Goal: Information Seeking & Learning: Learn about a topic

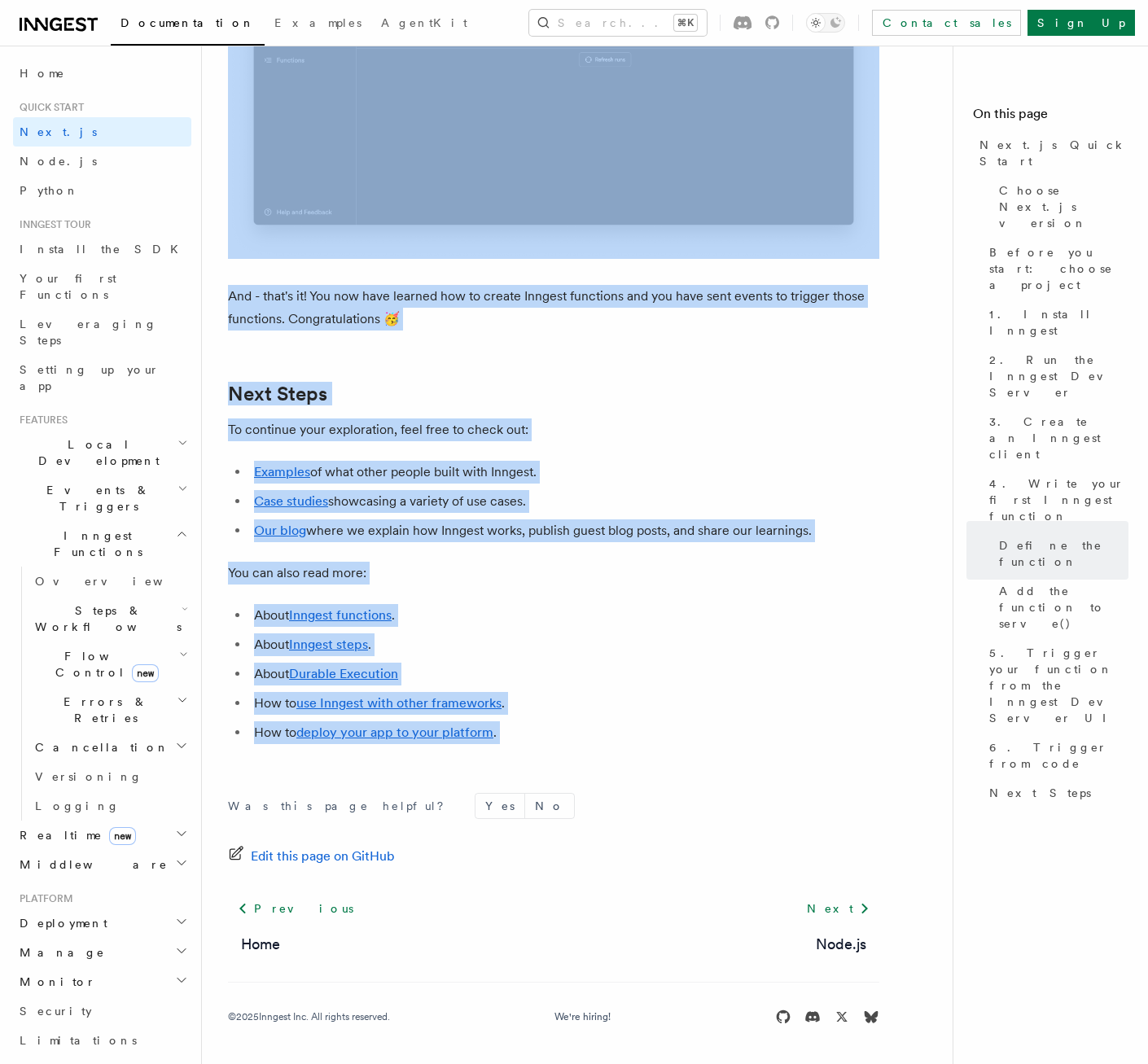
click at [394, 393] on h2 "Next Steps" at bounding box center [553, 394] width 652 height 23
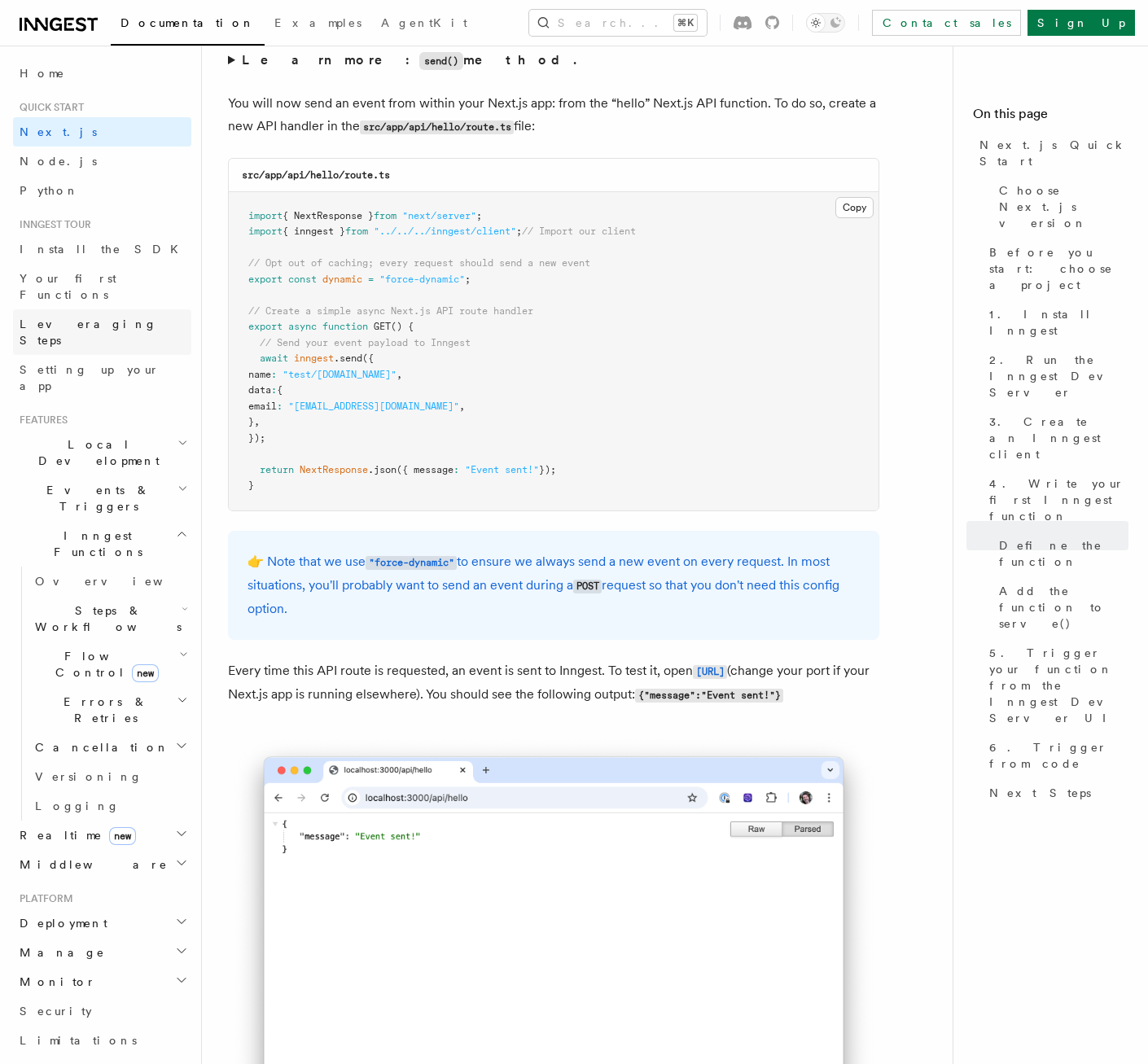
scroll to position [8900, 0]
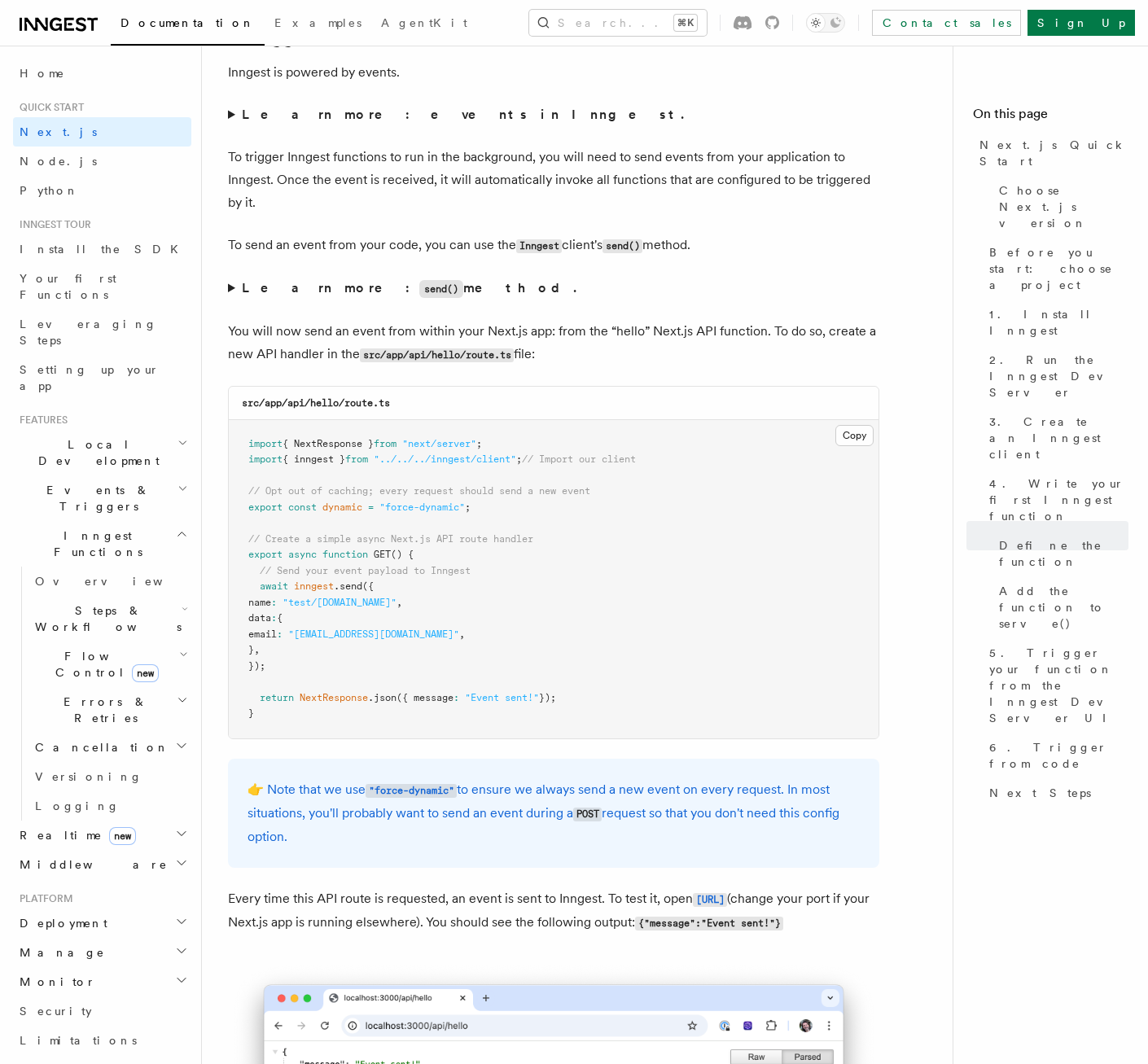
click at [114, 436] on span "Local Development" at bounding box center [95, 452] width 164 height 32
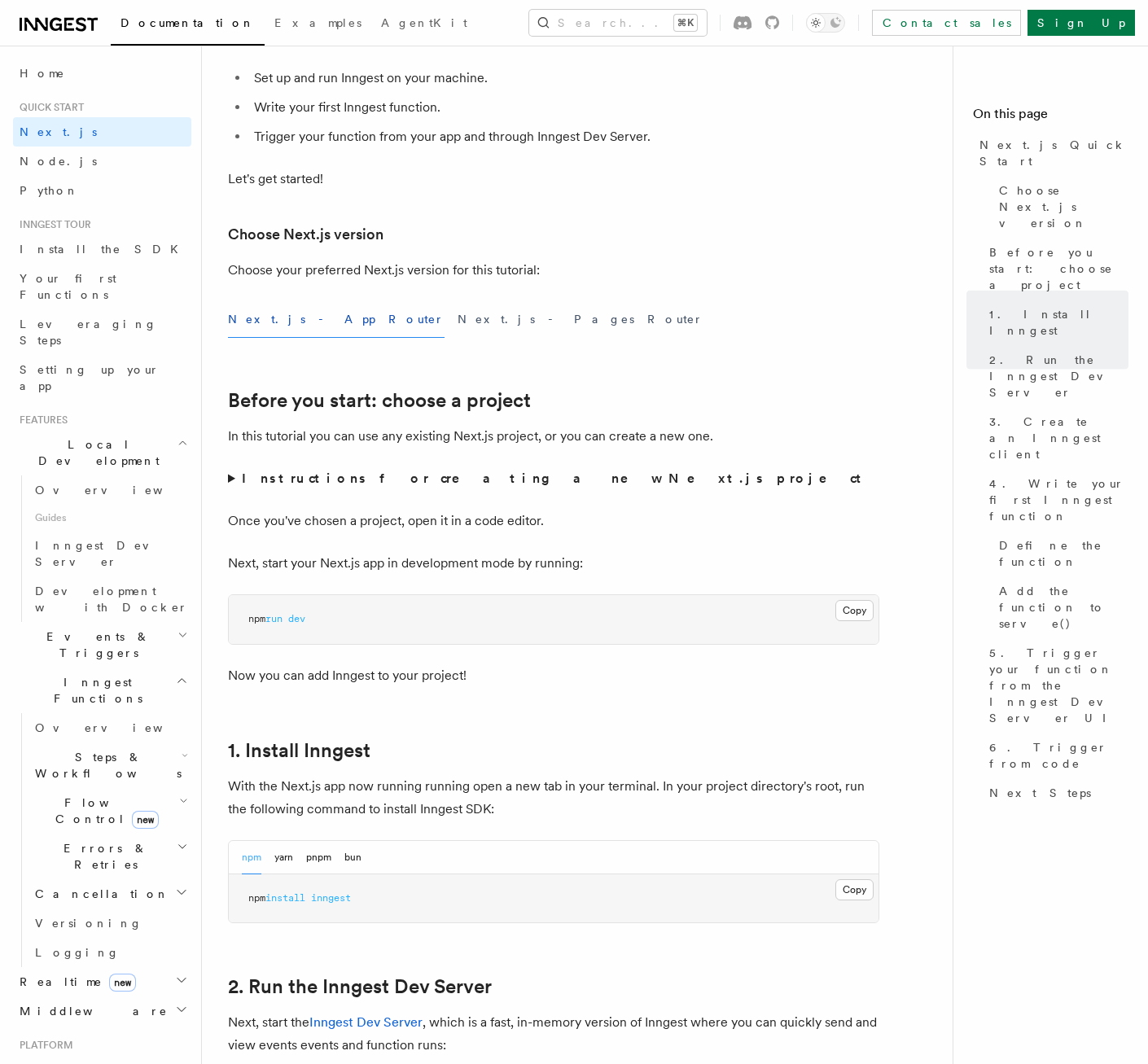
scroll to position [0, 0]
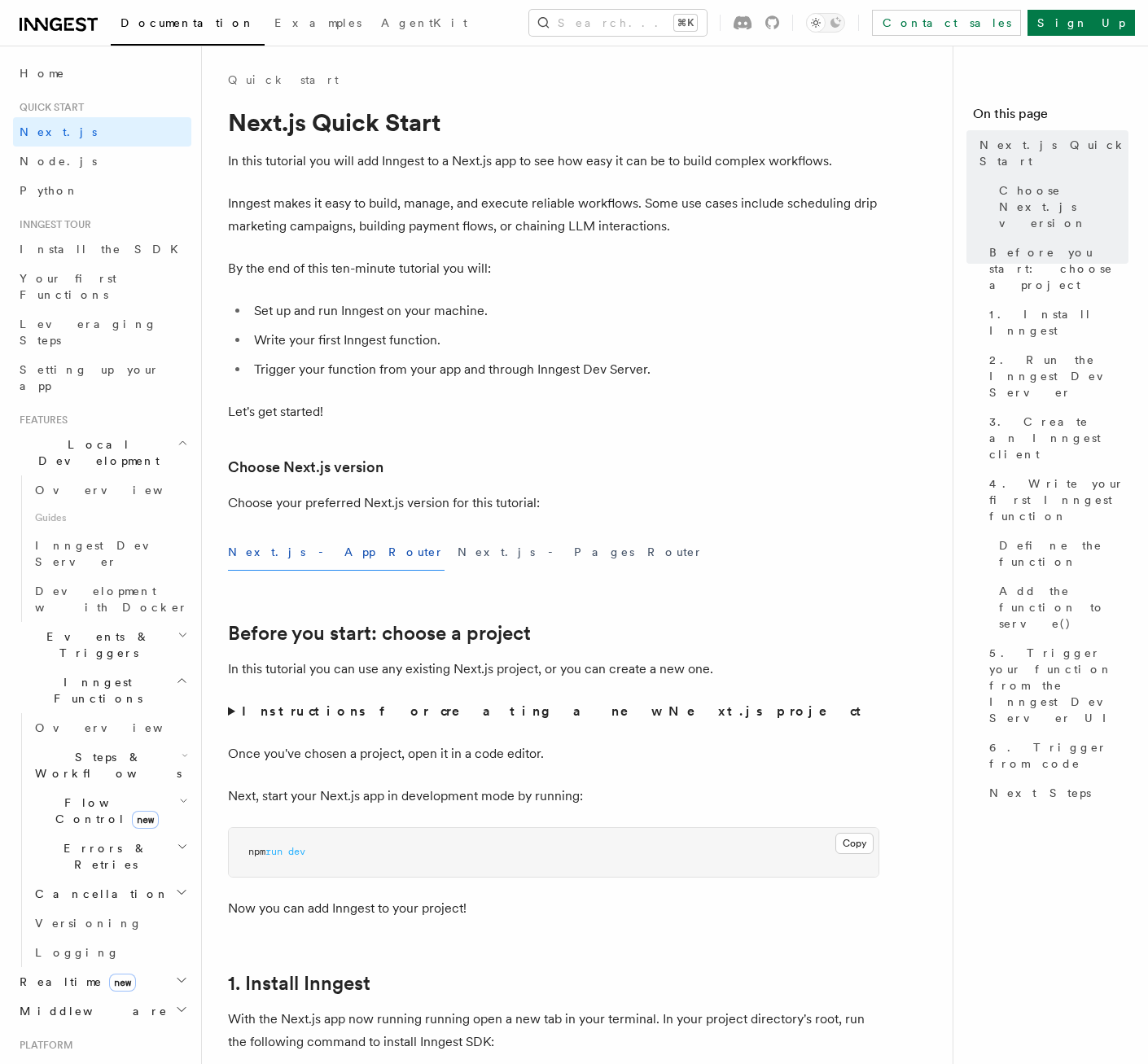
click at [54, 32] on icon at bounding box center [59, 25] width 78 height 20
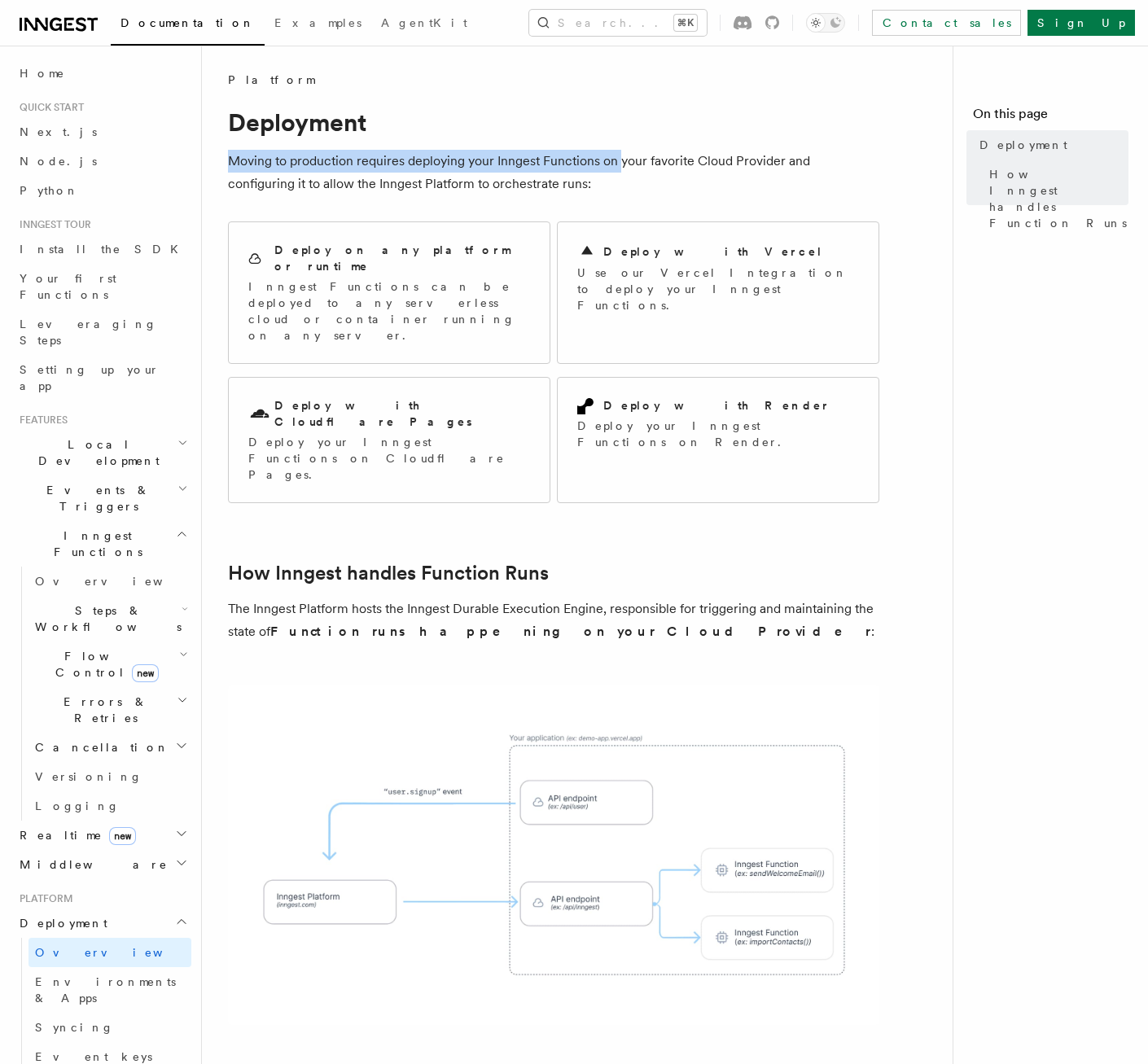
drag, startPoint x: 223, startPoint y: 160, endPoint x: 622, endPoint y: 157, distance: 399.0
click at [622, 157] on div "Platform Deployment Moving to production requires deploying your Inngest Functi…" at bounding box center [609, 739] width 816 height 1479
click at [622, 157] on p "Moving to production requires deploying your Inngest Functions on your favorite…" at bounding box center [553, 172] width 652 height 45
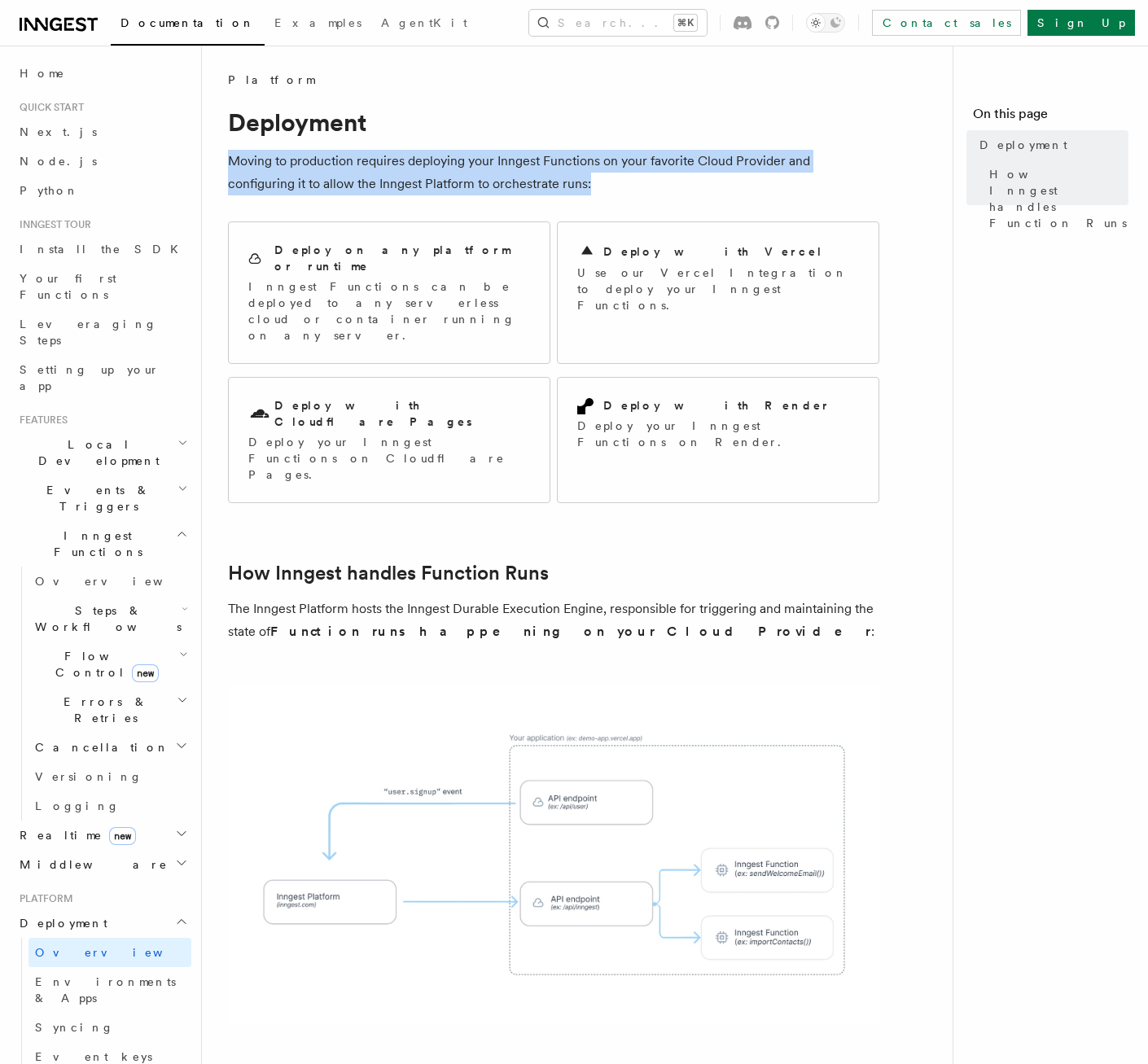
drag, startPoint x: 560, startPoint y: 179, endPoint x: 230, endPoint y: 159, distance: 330.6
click at [230, 159] on p "Moving to production requires deploying your Inngest Functions on your favorite…" at bounding box center [553, 172] width 652 height 45
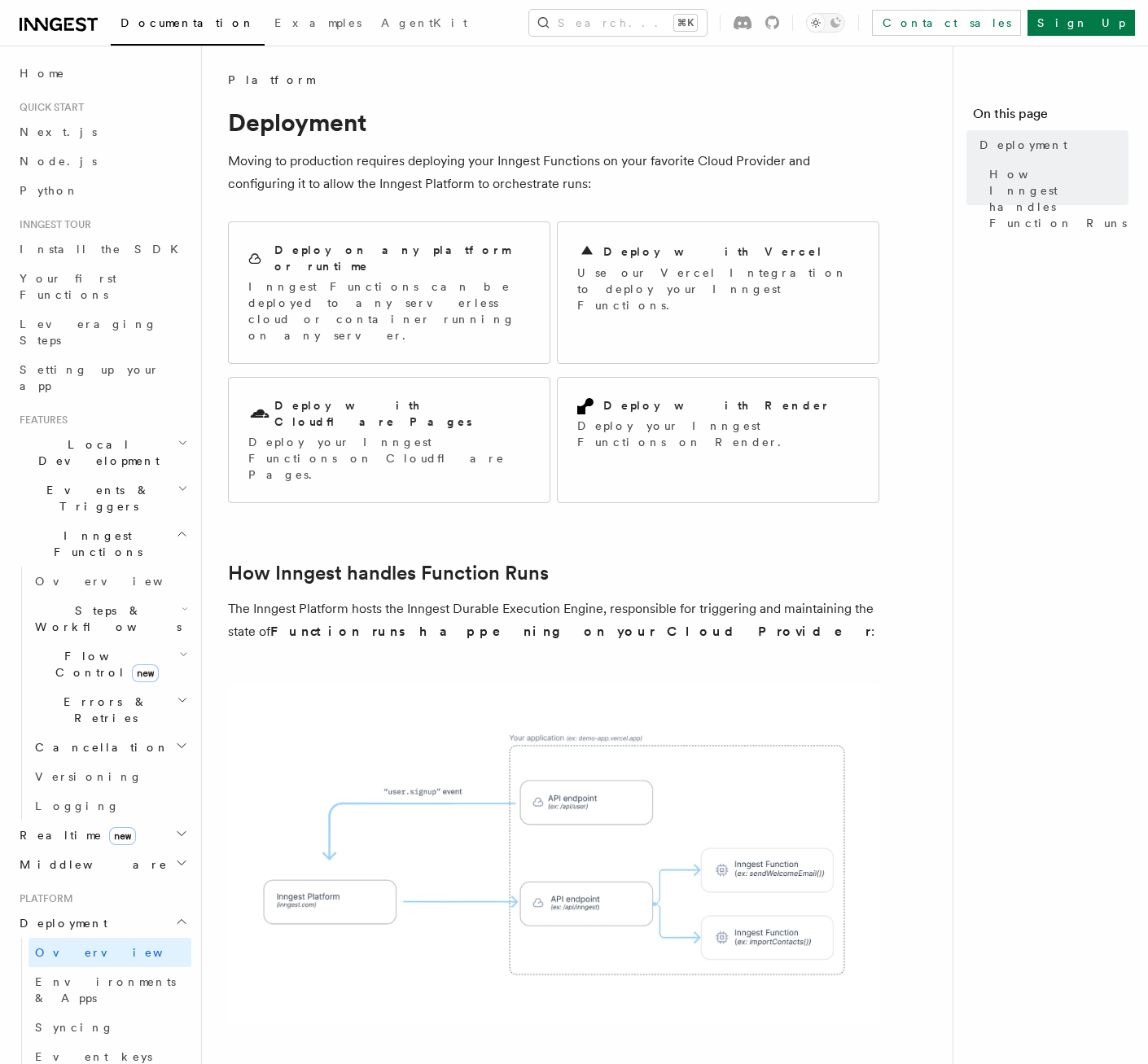
click at [431, 154] on p "Moving to production requires deploying your Inngest Functions on your favorite…" at bounding box center [553, 172] width 652 height 45
click at [535, 176] on p "Moving to production requires deploying your Inngest Functions on your favorite…" at bounding box center [553, 172] width 652 height 45
click at [12, 125] on header "Search... Documentation Examples AgentKit Home Quick start Next.js Node.js Pyth…" at bounding box center [101, 554] width 202 height 1019
click at [38, 127] on span "Next.js" at bounding box center [59, 132] width 78 height 13
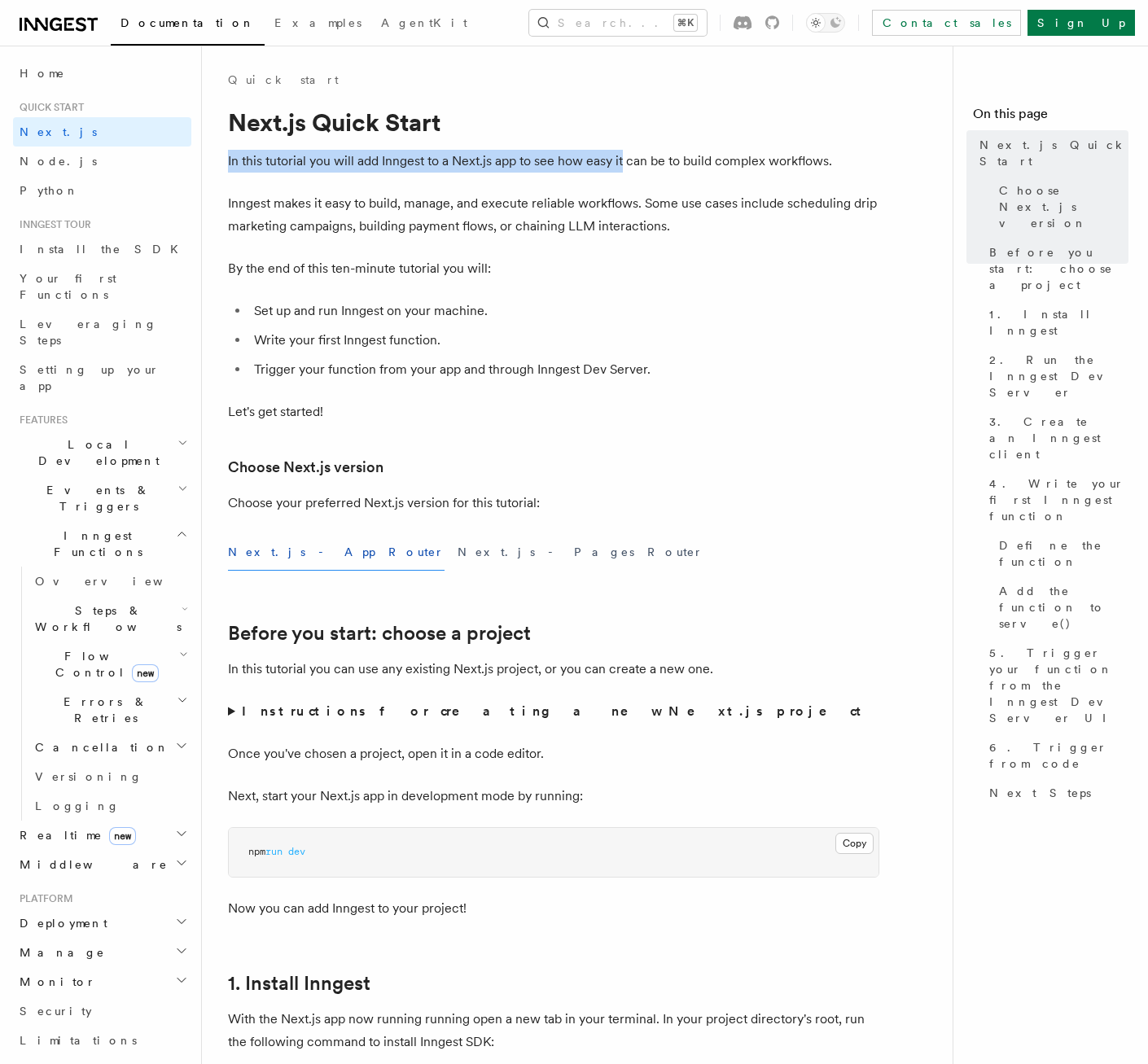
drag, startPoint x: 228, startPoint y: 162, endPoint x: 628, endPoint y: 155, distance: 400.1
click at [626, 154] on p "In this tutorial you will add Inngest to a Next.js app to see how easy it can b…" at bounding box center [553, 162] width 652 height 23
click at [628, 155] on p "In this tutorial you will add Inngest to a Next.js app to see how easy it can b…" at bounding box center [553, 162] width 652 height 23
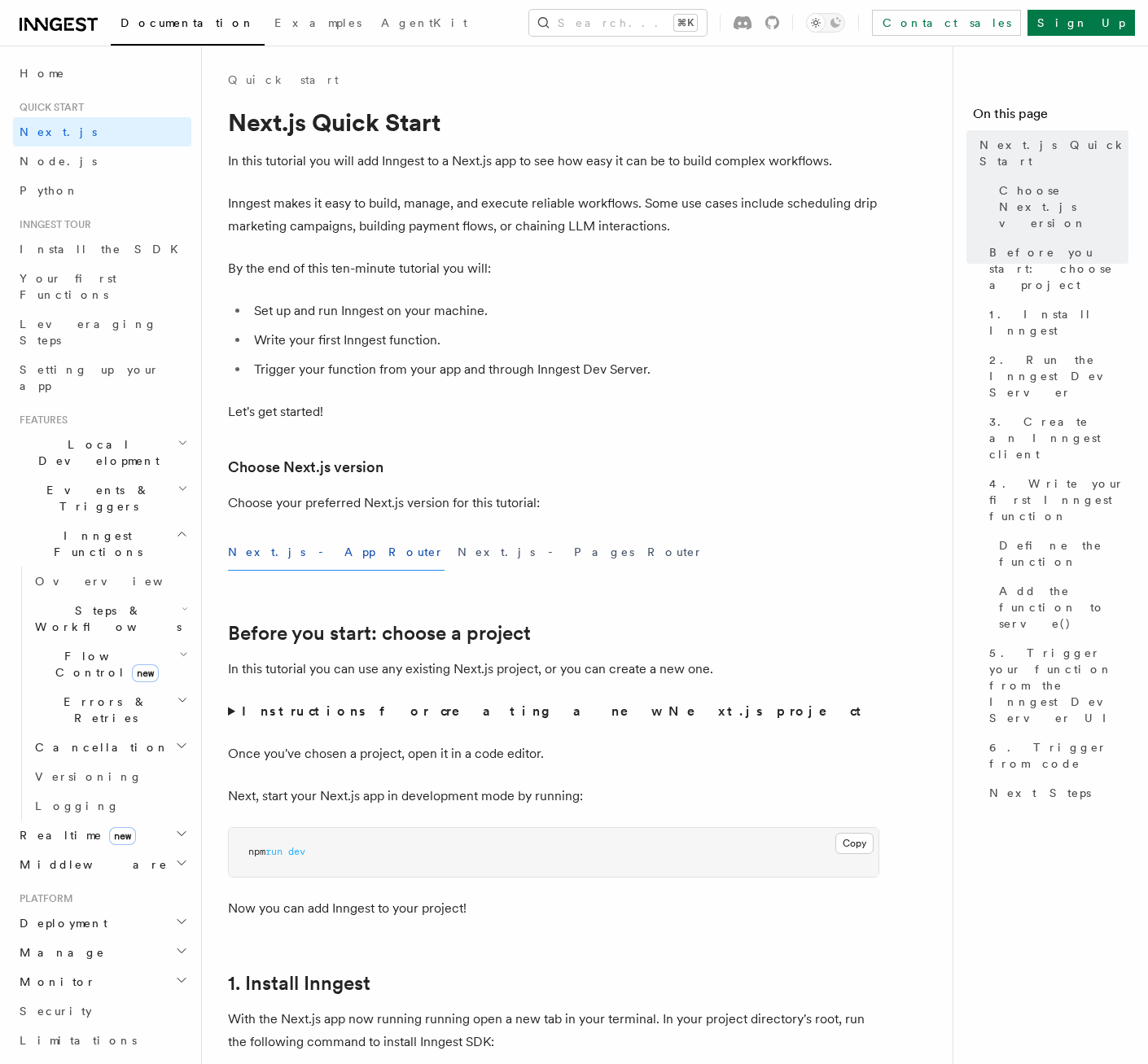
click at [614, 214] on p "Inngest makes it easy to build, manage, and execute reliable workflows. Some us…" at bounding box center [553, 214] width 652 height 45
drag, startPoint x: 222, startPoint y: 200, endPoint x: 656, endPoint y: 191, distance: 434.1
click at [677, 195] on p "Inngest makes it easy to build, manage, and execute reliable workflows. Some us…" at bounding box center [553, 214] width 652 height 45
drag, startPoint x: 646, startPoint y: 200, endPoint x: 349, endPoint y: 231, distance: 298.6
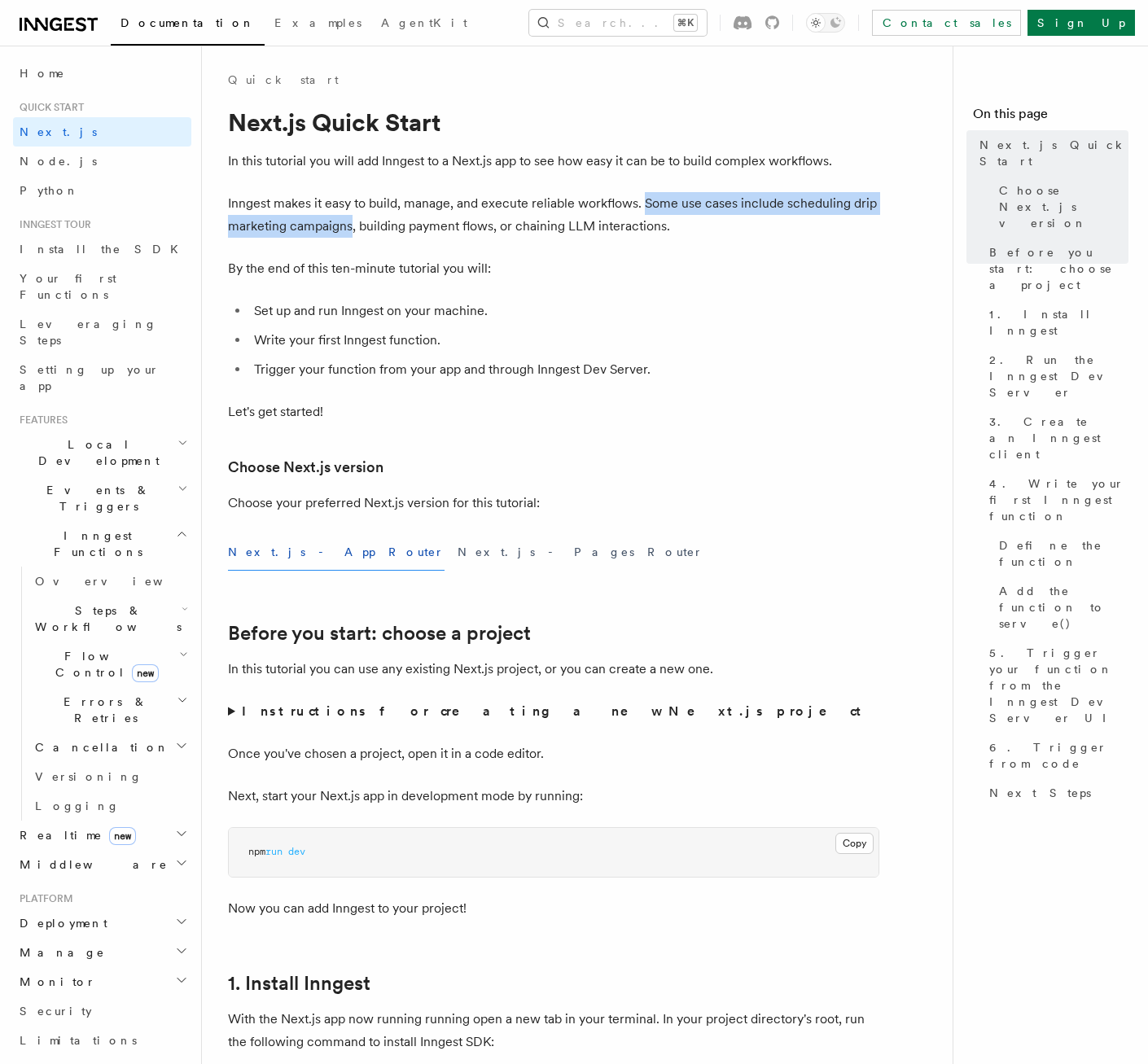
click at [349, 231] on p "Inngest makes it easy to build, manage, and execute reliable workflows. Some us…" at bounding box center [553, 214] width 652 height 45
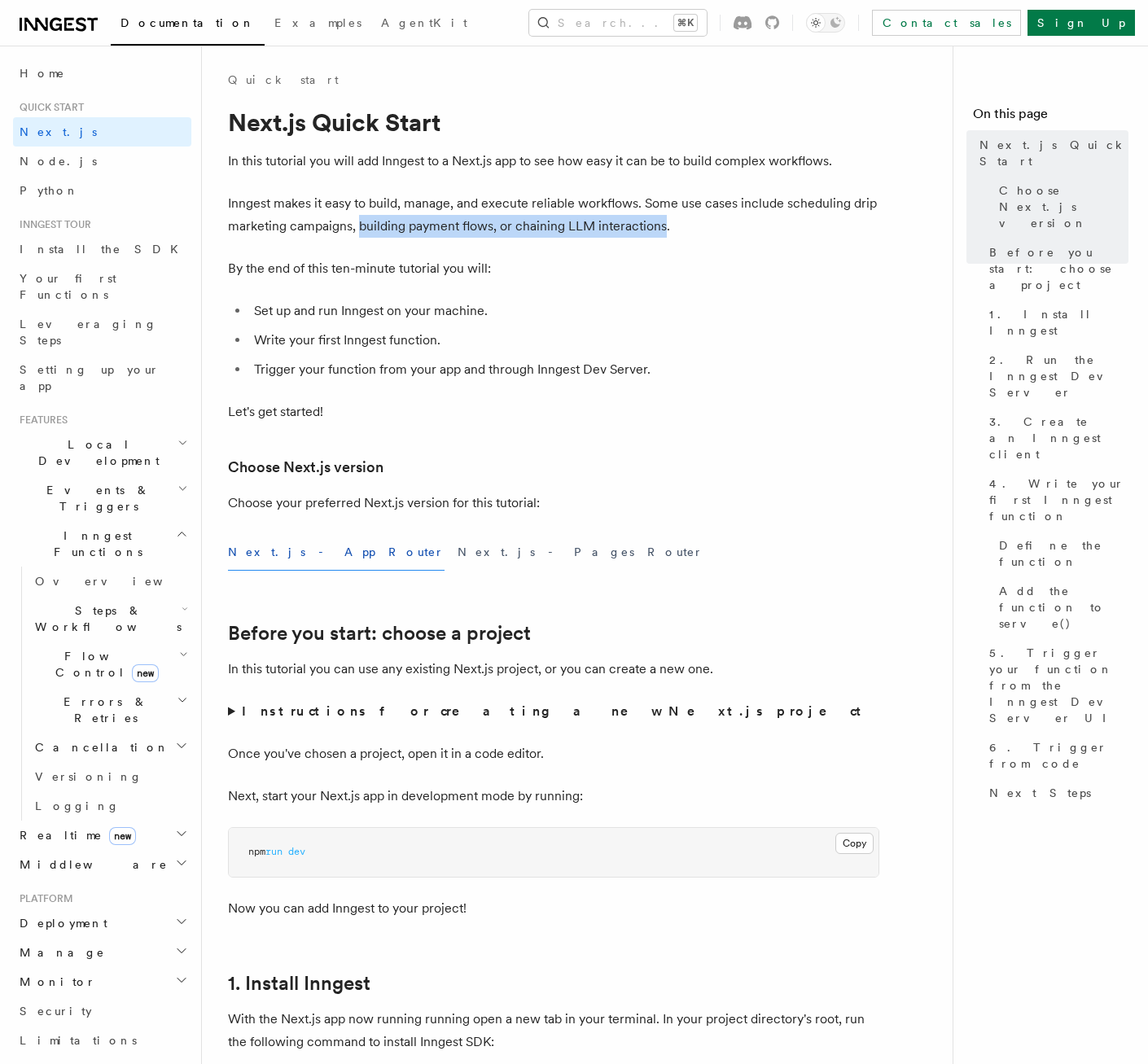
drag, startPoint x: 356, startPoint y: 226, endPoint x: 663, endPoint y: 217, distance: 307.1
click at [663, 217] on p "Inngest makes it easy to build, manage, and execute reliable workflows. Some us…" at bounding box center [553, 214] width 652 height 45
click at [654, 335] on li "Write your first Inngest function." at bounding box center [564, 341] width 630 height 23
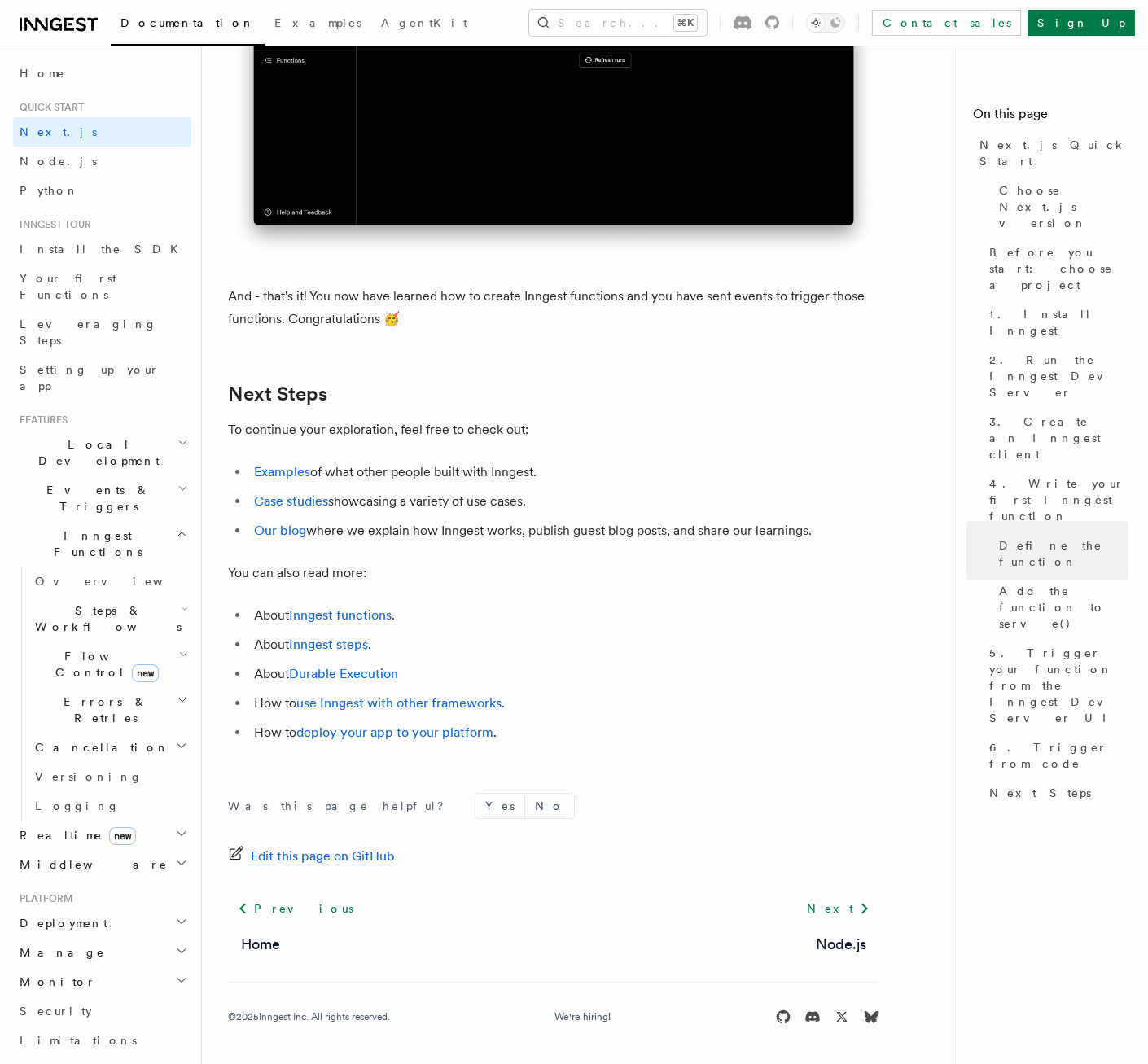
scroll to position [9902, 0]
click at [291, 471] on link "Examples" at bounding box center [282, 472] width 56 height 16
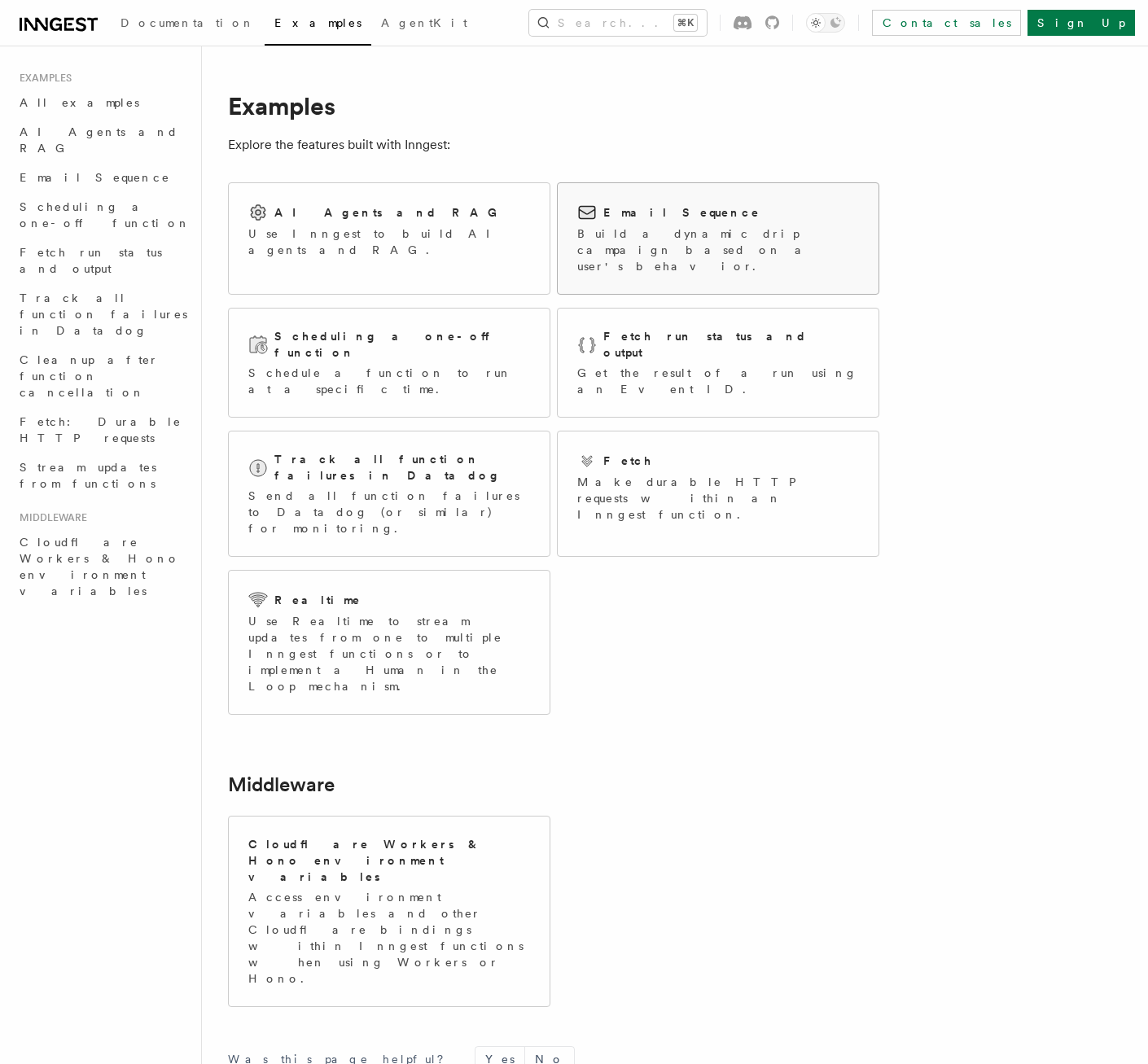
click at [649, 226] on p "Build a dynamic drip campaign based on a user's behavior." at bounding box center [718, 249] width 282 height 49
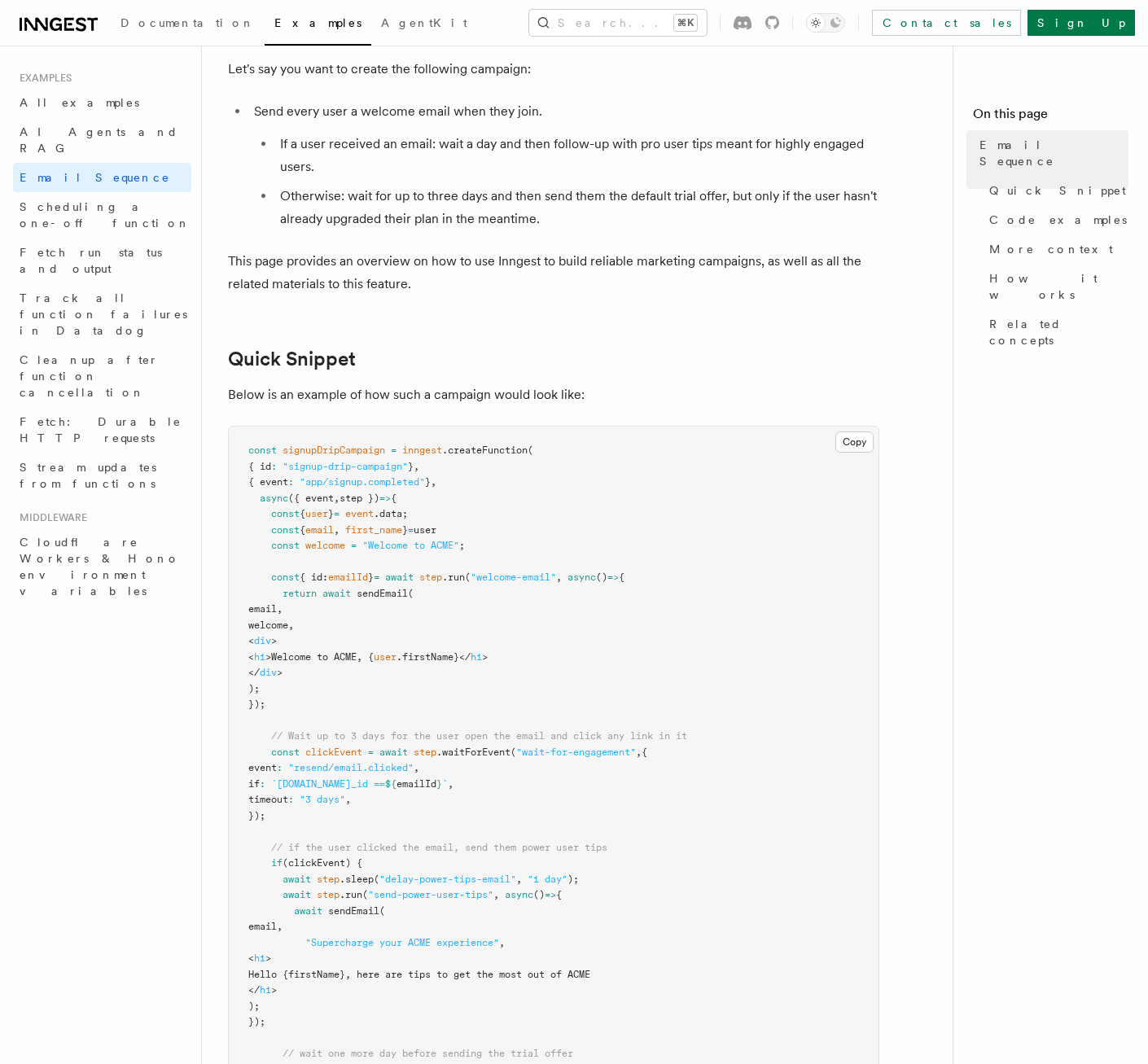
scroll to position [143, 0]
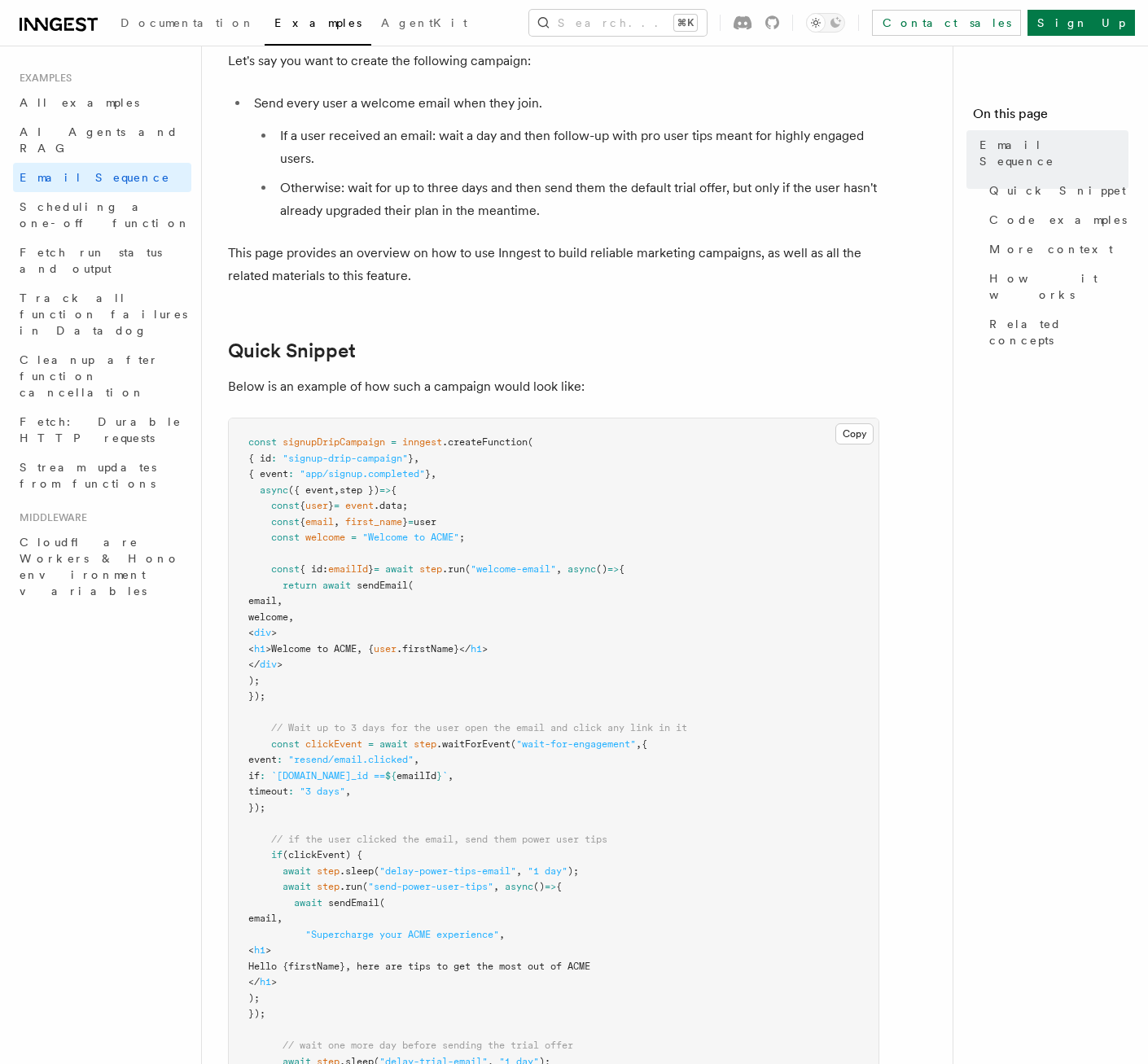
drag, startPoint x: 287, startPoint y: 599, endPoint x: 594, endPoint y: 661, distance: 313.2
click at [595, 661] on pre "const signupDripCampaign = inngest .createFunction ( { id : "signup-drip-campai…" at bounding box center [553, 903] width 650 height 970
click at [594, 661] on pre "const signupDripCampaign = inngest .createFunction ( { id : "signup-drip-campai…" at bounding box center [553, 903] width 650 height 970
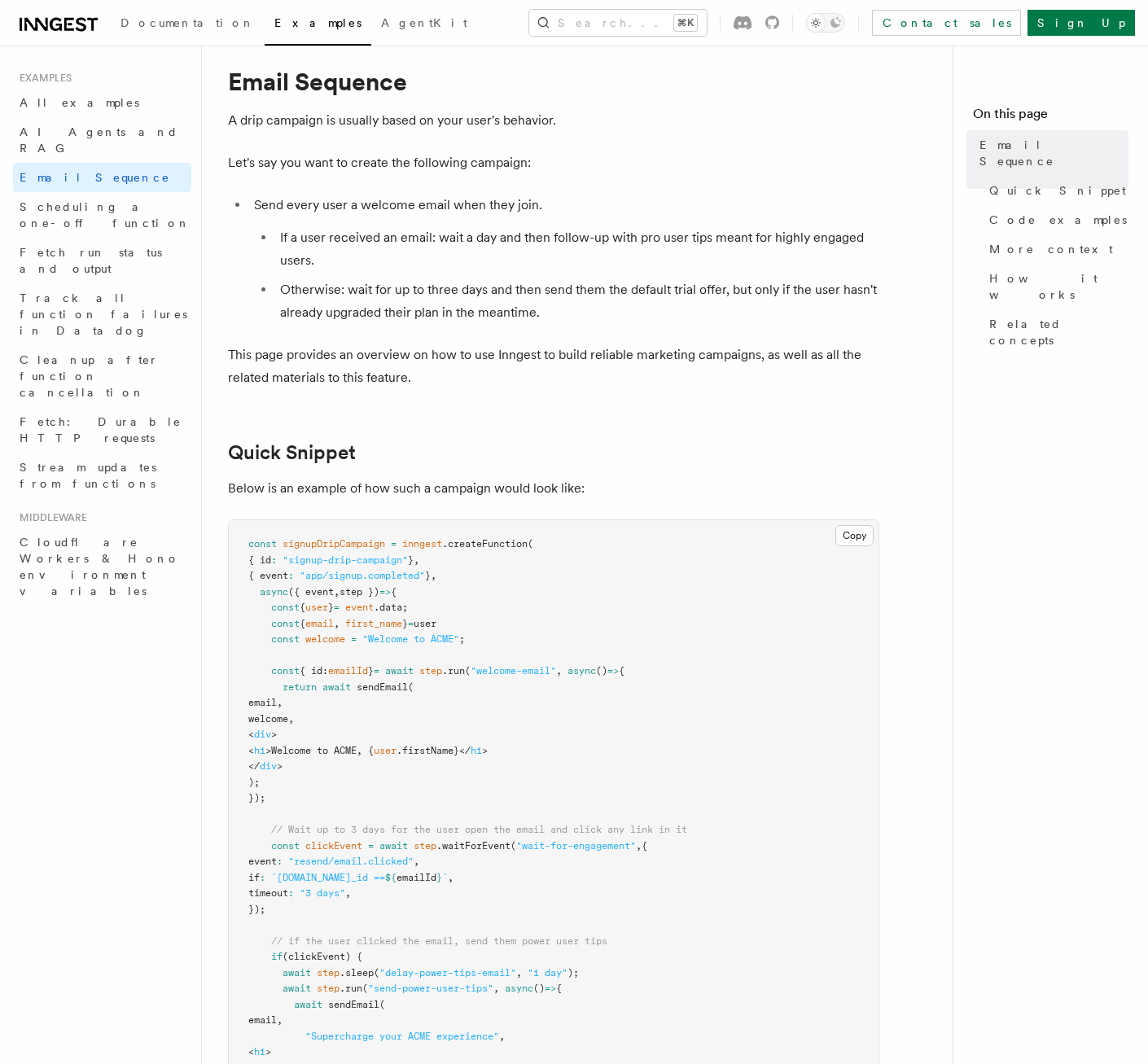
scroll to position [0, 0]
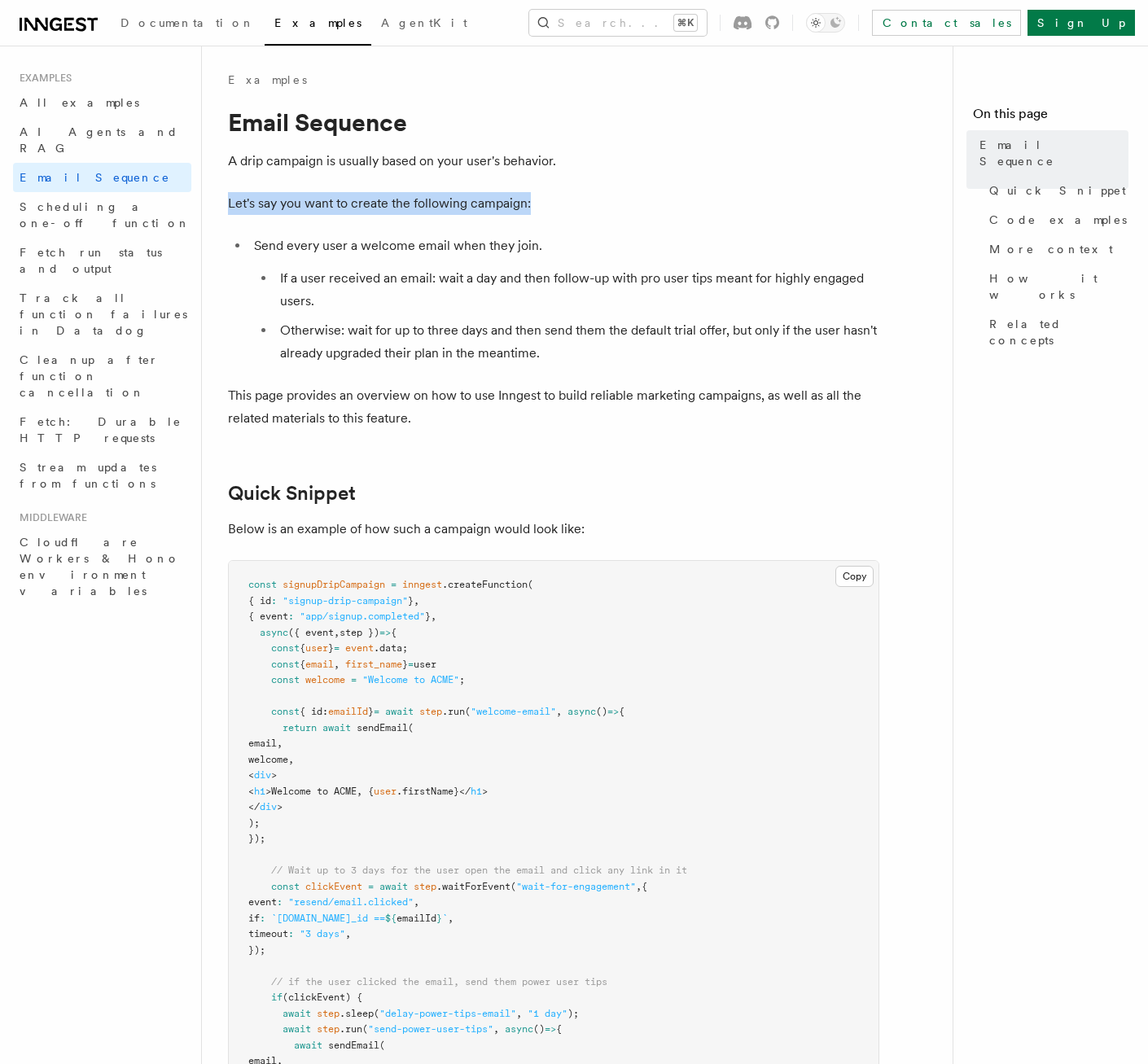
drag, startPoint x: 228, startPoint y: 201, endPoint x: 549, endPoint y: 214, distance: 321.3
click at [549, 214] on p "Let's say you want to create the following campaign:" at bounding box center [553, 204] width 652 height 23
drag, startPoint x: 253, startPoint y: 245, endPoint x: 553, endPoint y: 252, distance: 300.1
click at [553, 252] on li "Send every user a welcome email when they join. If a user received an email: wa…" at bounding box center [564, 299] width 630 height 130
click at [531, 247] on li "Send every user a welcome email when they join. If a user received an email: wa…" at bounding box center [564, 299] width 630 height 130
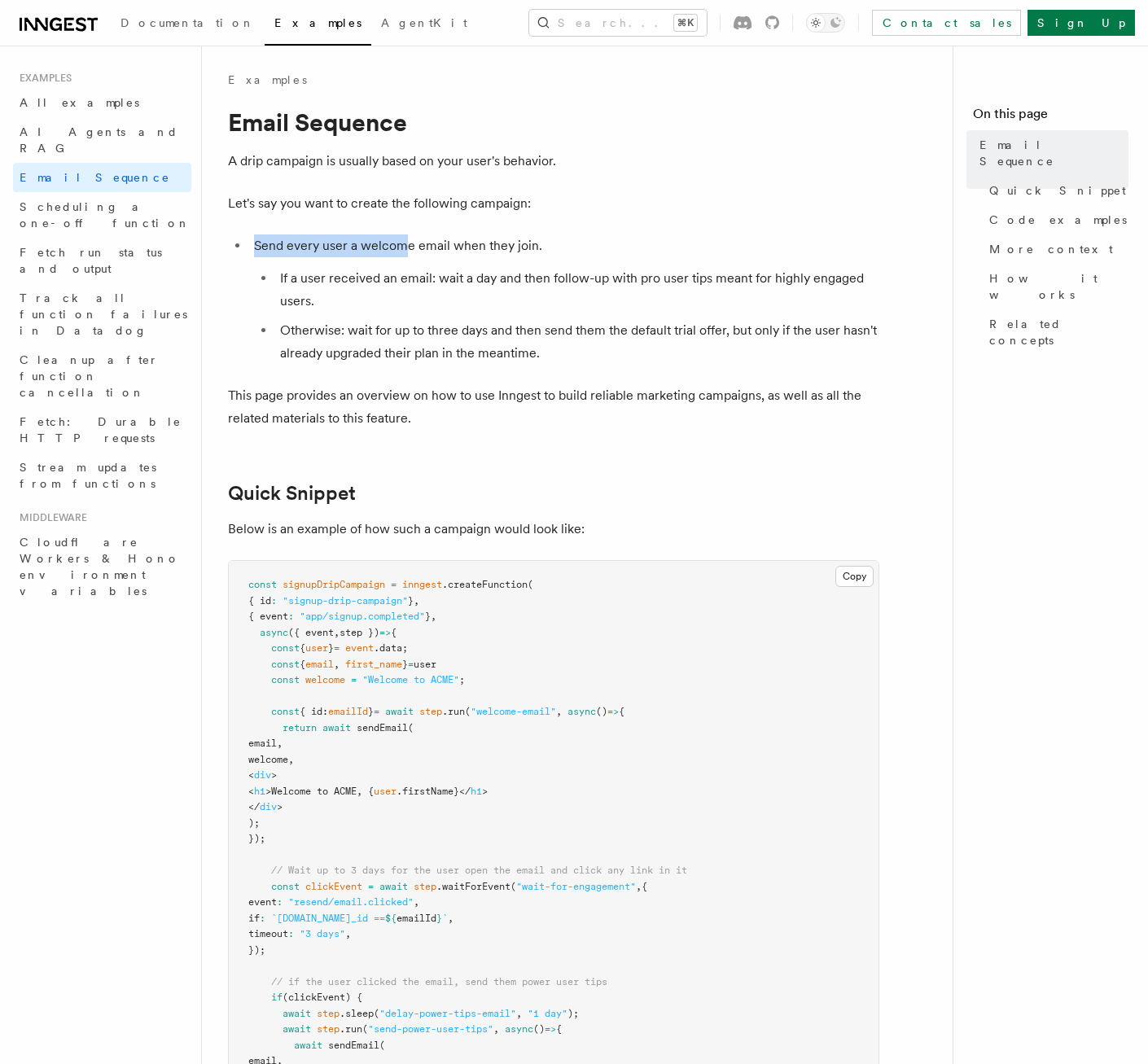
drag, startPoint x: 544, startPoint y: 247, endPoint x: 406, endPoint y: 251, distance: 138.1
click at [407, 251] on li "Send every user a welcome email when they join. If a user received an email: wa…" at bounding box center [564, 299] width 630 height 130
click at [406, 251] on li "Send every user a welcome email when they join. If a user received an email: wa…" at bounding box center [564, 299] width 630 height 130
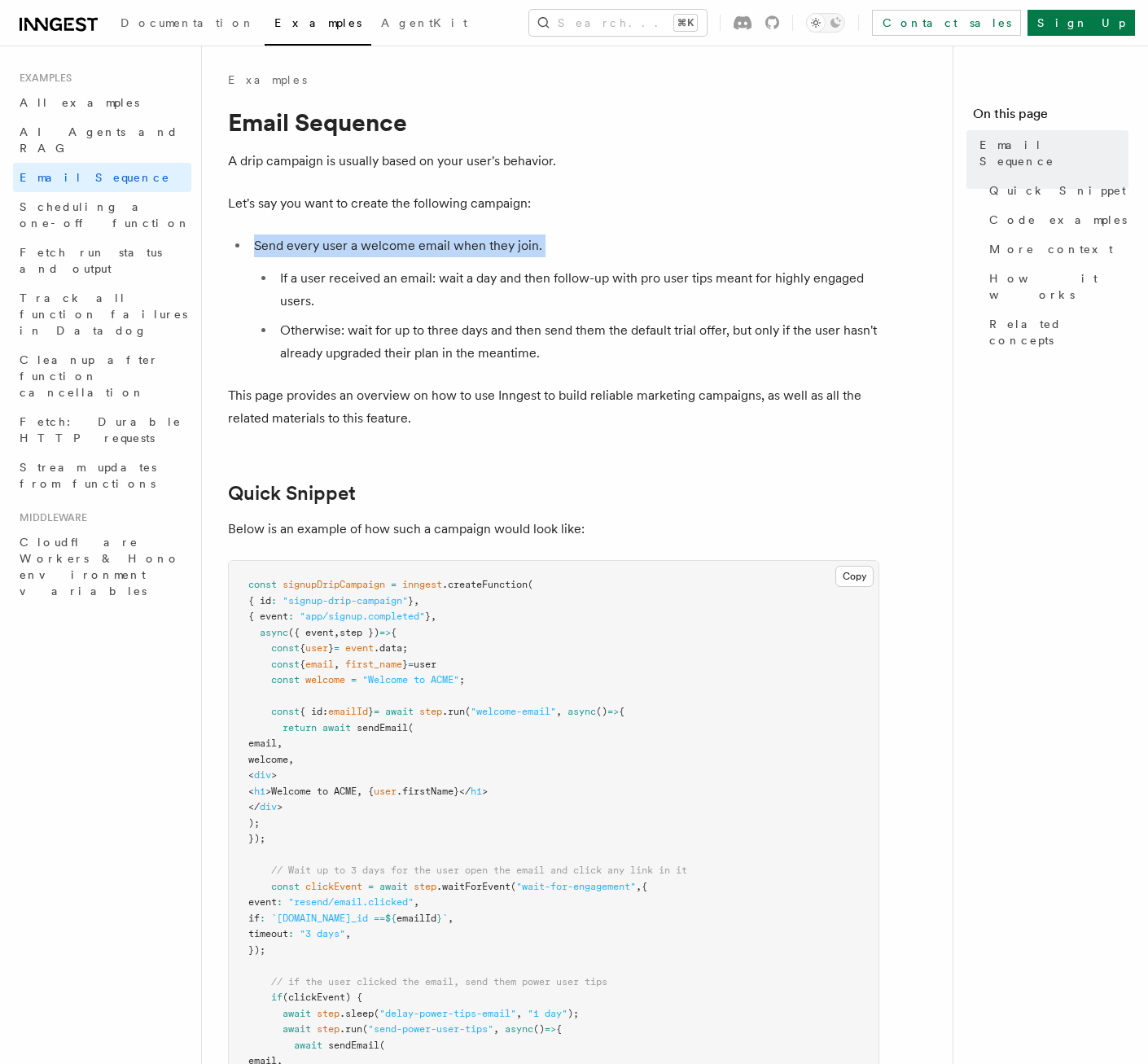
click at [406, 251] on li "Send every user a welcome email when they join. If a user received an email: wa…" at bounding box center [564, 299] width 630 height 130
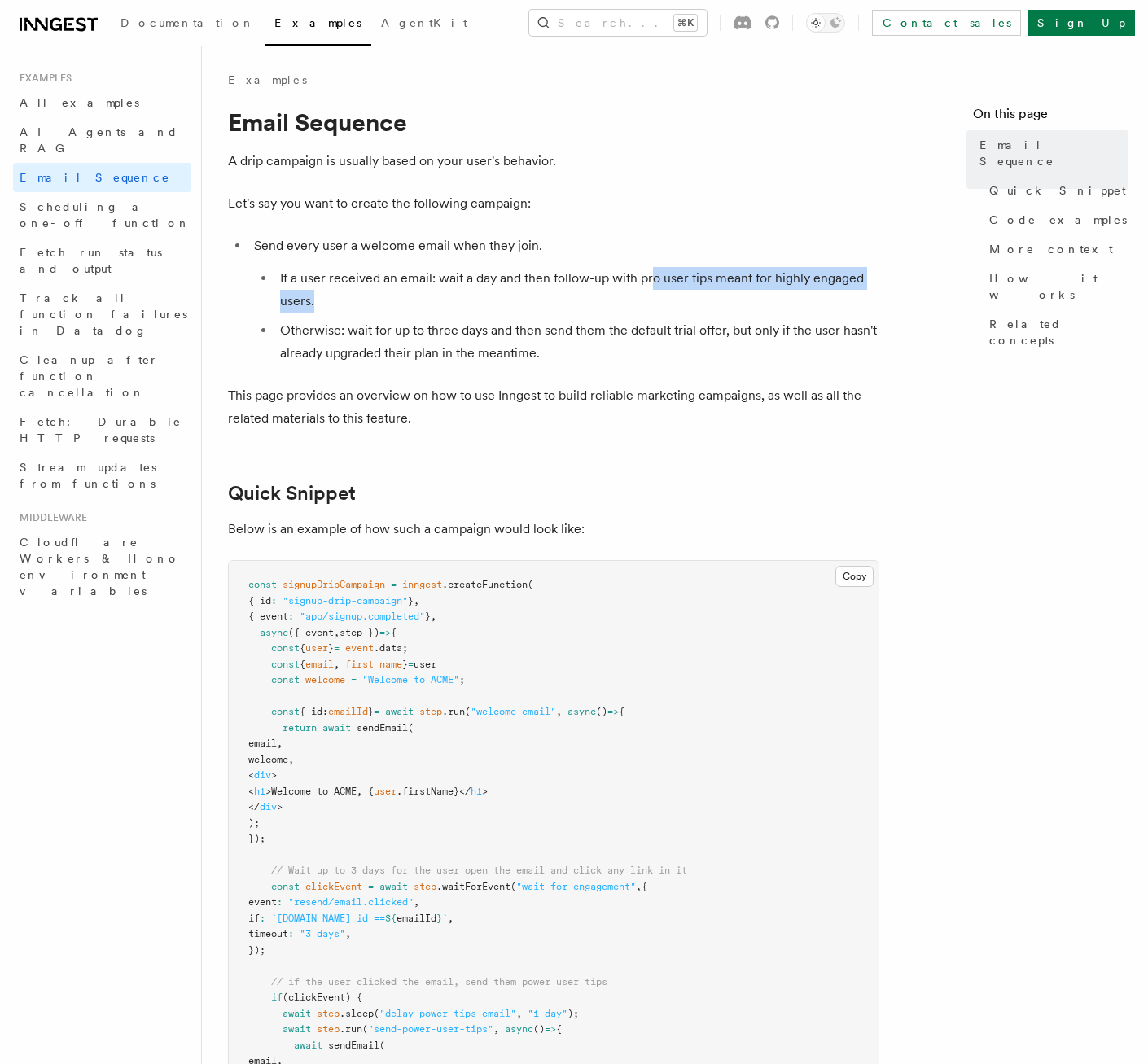
drag, startPoint x: 650, startPoint y: 275, endPoint x: 878, endPoint y: 295, distance: 228.9
drag, startPoint x: 351, startPoint y: 332, endPoint x: 364, endPoint y: 332, distance: 13.0
click at [364, 332] on li "Otherwise: wait for up to three days and then send them the default trial offer…" at bounding box center [577, 341] width 604 height 45
drag, startPoint x: 438, startPoint y: 280, endPoint x: 771, endPoint y: 280, distance: 333.0
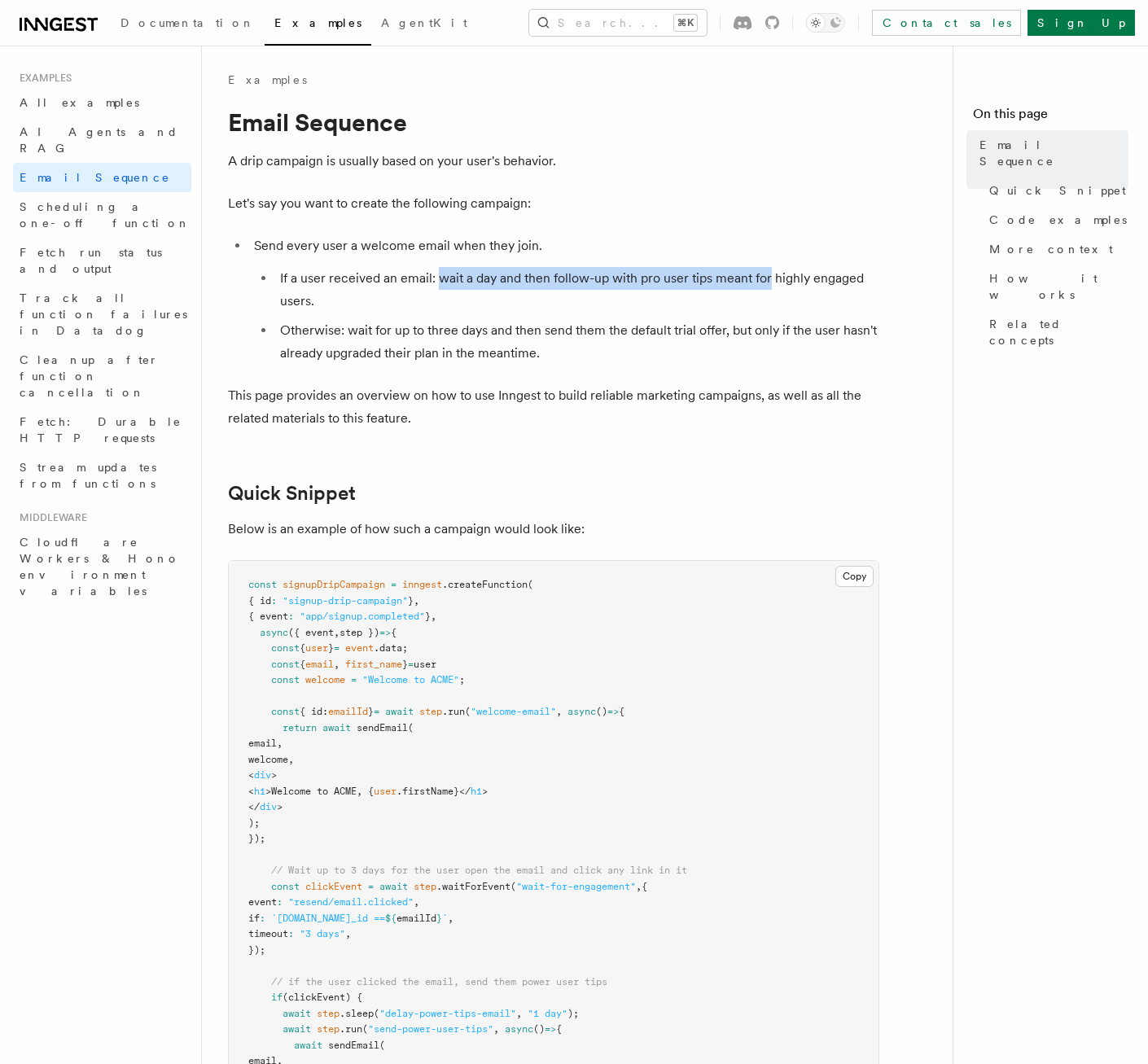
click at [771, 280] on li "If a user received an email: wait a day and then follow-up with pro user tips m…" at bounding box center [577, 290] width 604 height 45
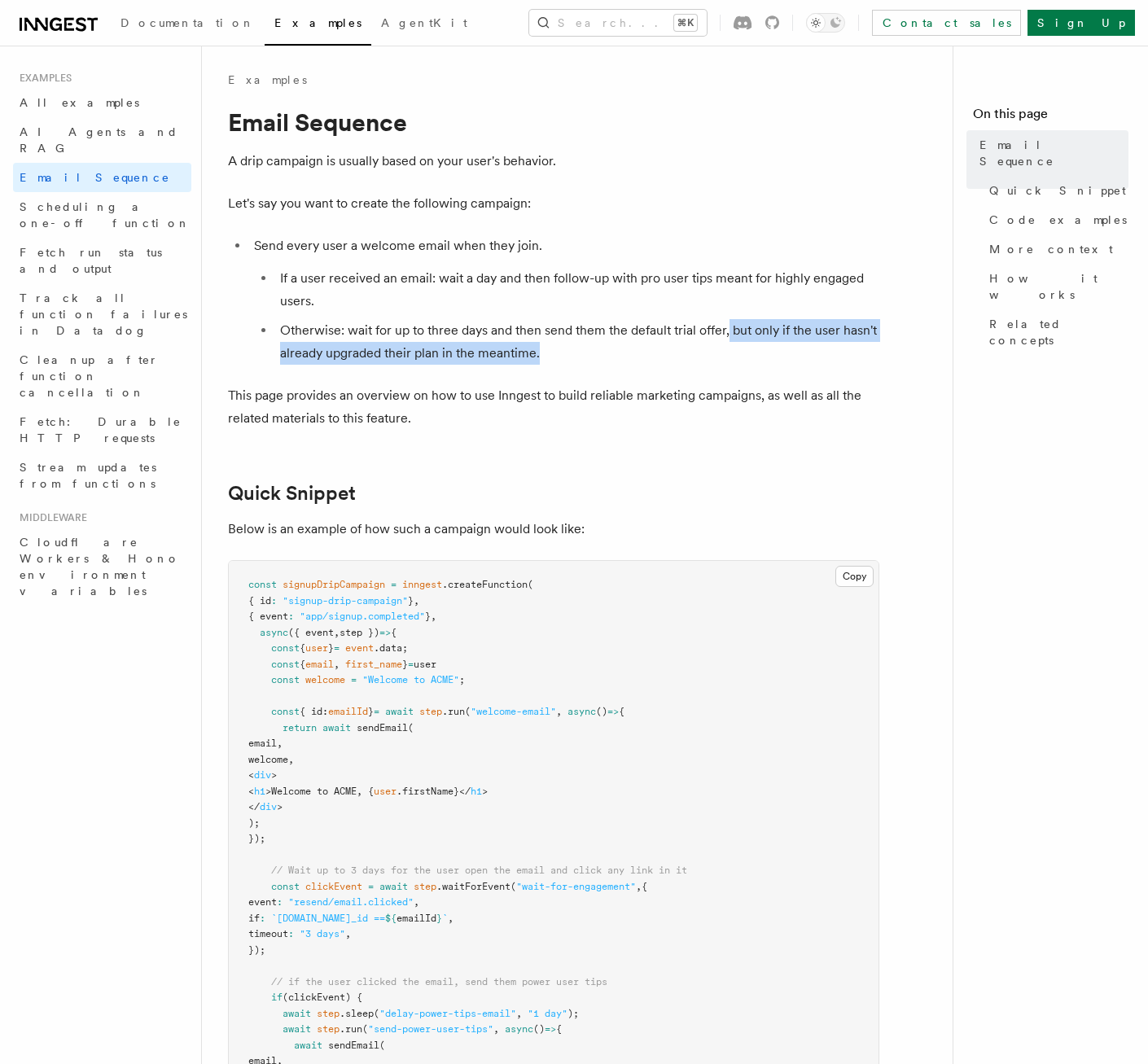
drag, startPoint x: 726, startPoint y: 332, endPoint x: 551, endPoint y: 358, distance: 176.9
click at [551, 358] on li "Otherwise: wait for up to three days and then send them the default trial offer…" at bounding box center [577, 341] width 604 height 45
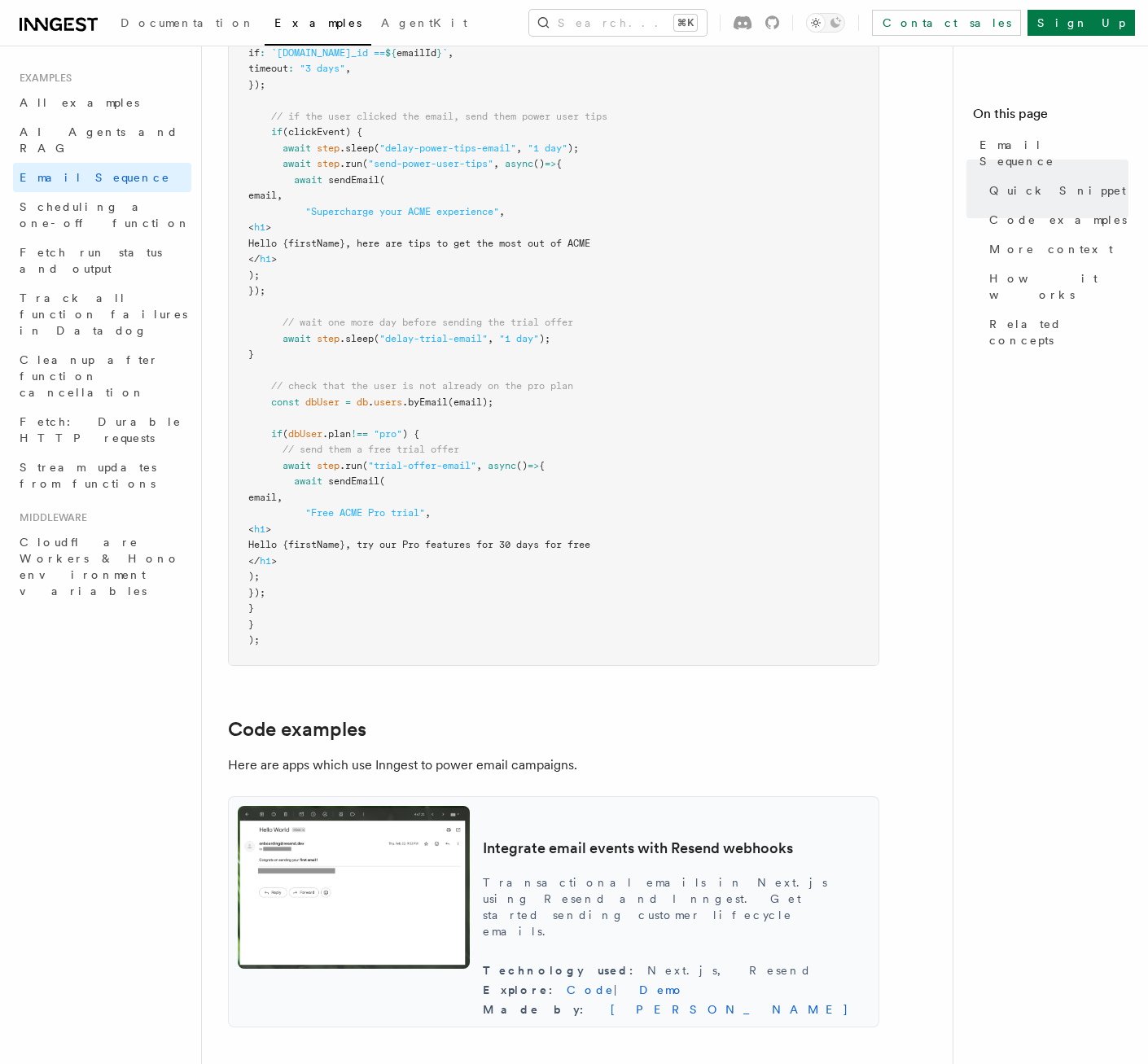
scroll to position [1091, 0]
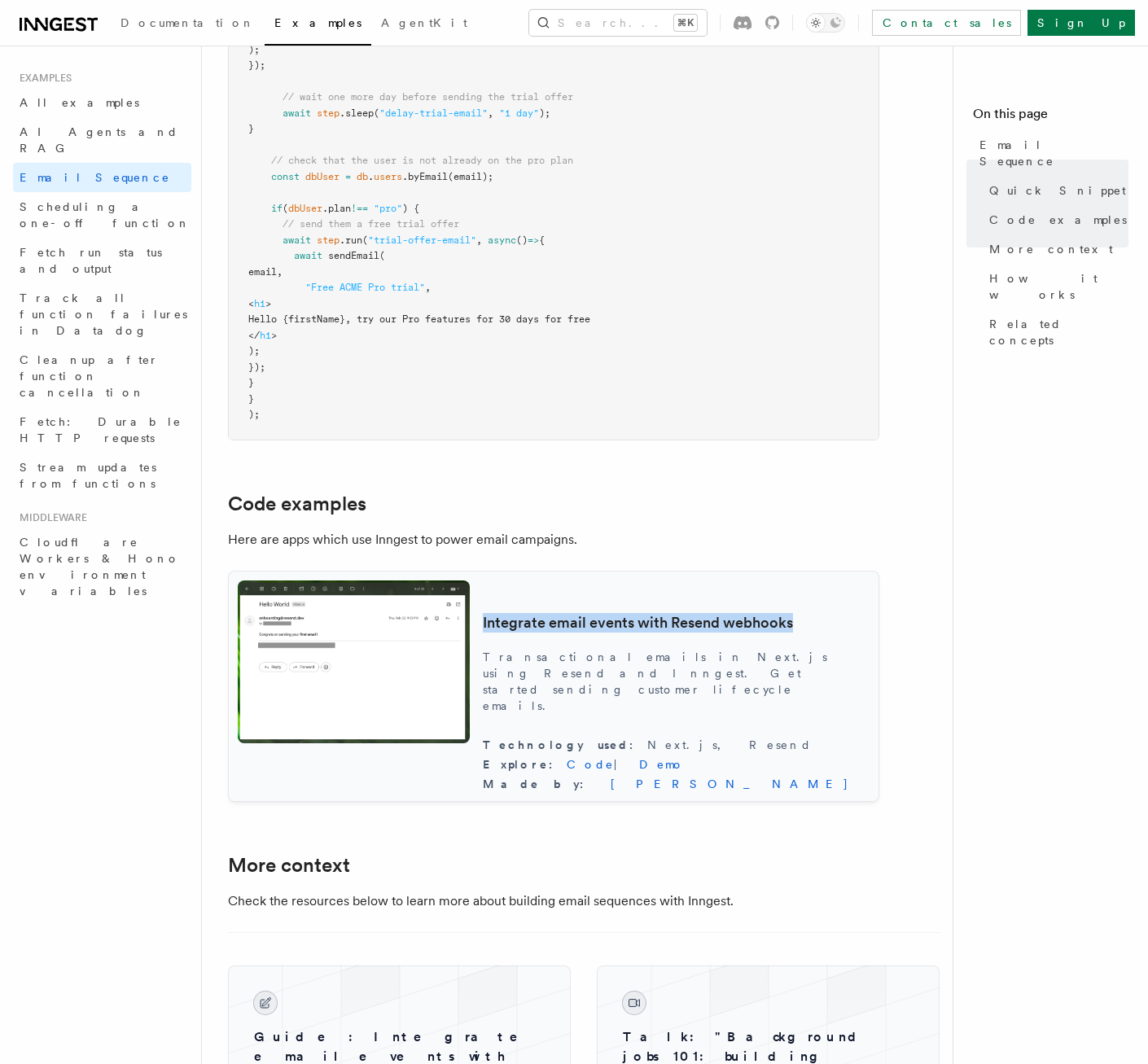
drag, startPoint x: 590, startPoint y: 623, endPoint x: 816, endPoint y: 640, distance: 226.6
click at [817, 639] on div "Integrate email events with Resend webhooks Transactional emails in Next.js usi…" at bounding box center [553, 686] width 652 height 231
click at [674, 665] on div "Integrate email events with Resend webhooks Transactional emails in Next.js usi…" at bounding box center [675, 686] width 387 height 212
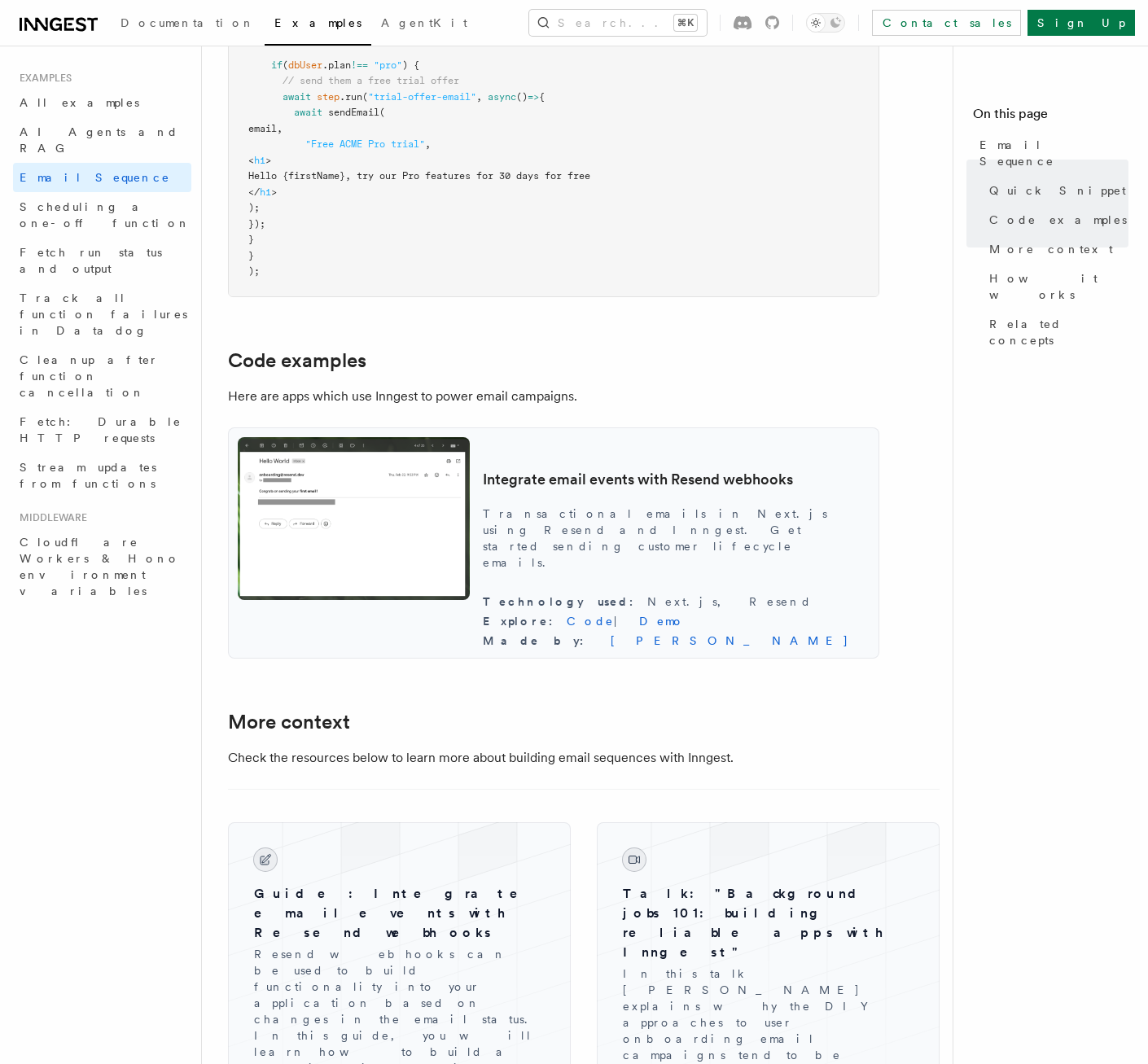
scroll to position [1230, 0]
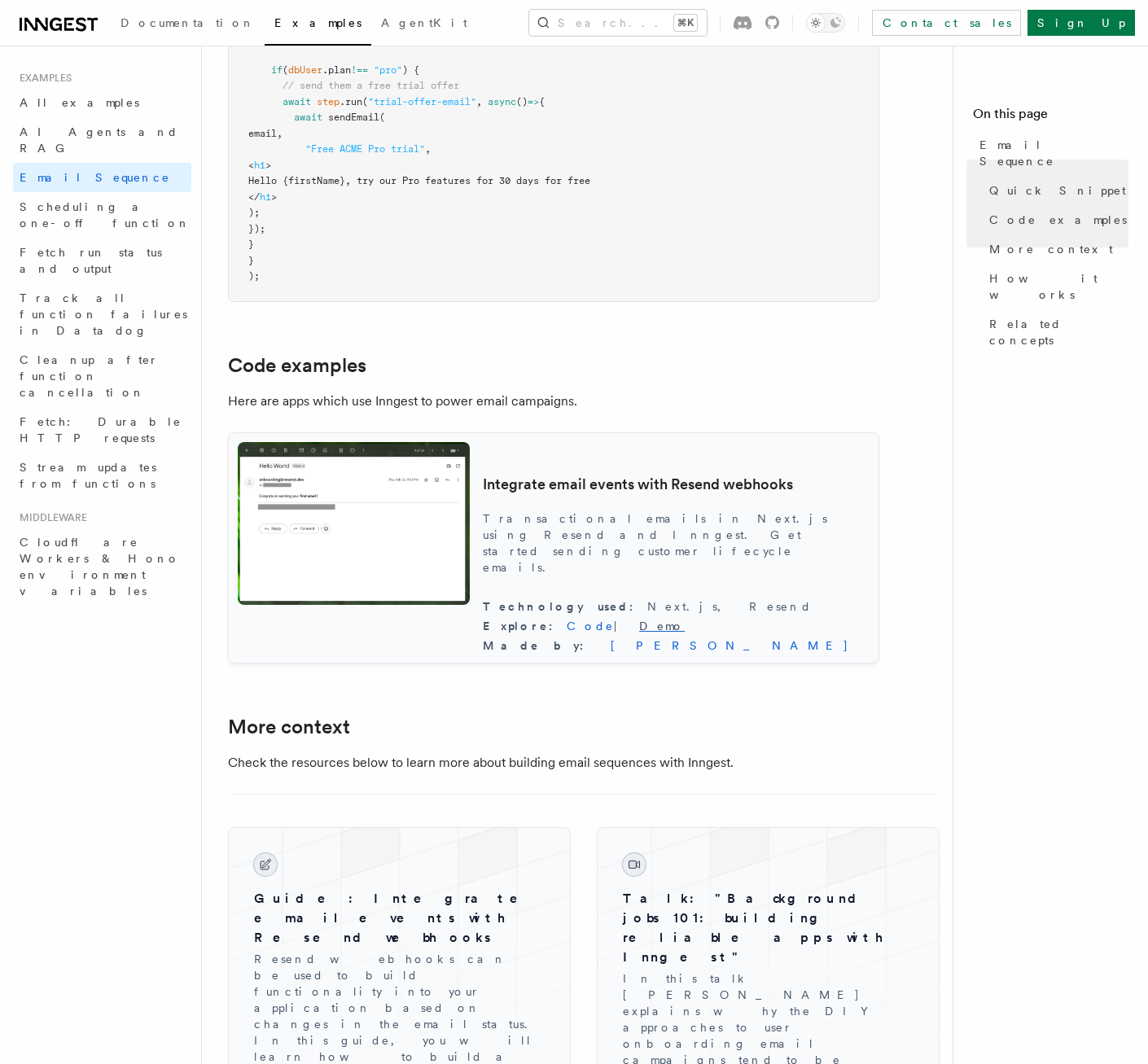
click at [685, 625] on link "Demo" at bounding box center [661, 626] width 45 height 13
click at [614, 631] on link "Code" at bounding box center [590, 626] width 47 height 13
